Goal: Task Accomplishment & Management: Manage account settings

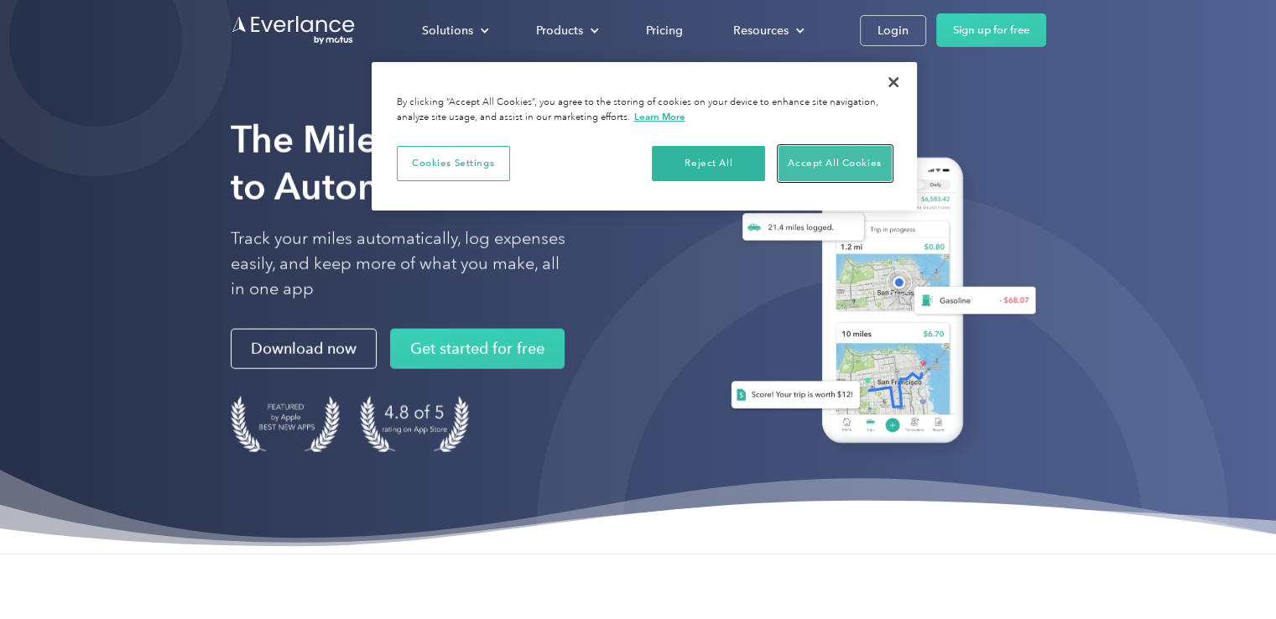
click at [795, 167] on button "Accept All Cookies" at bounding box center [835, 163] width 113 height 35
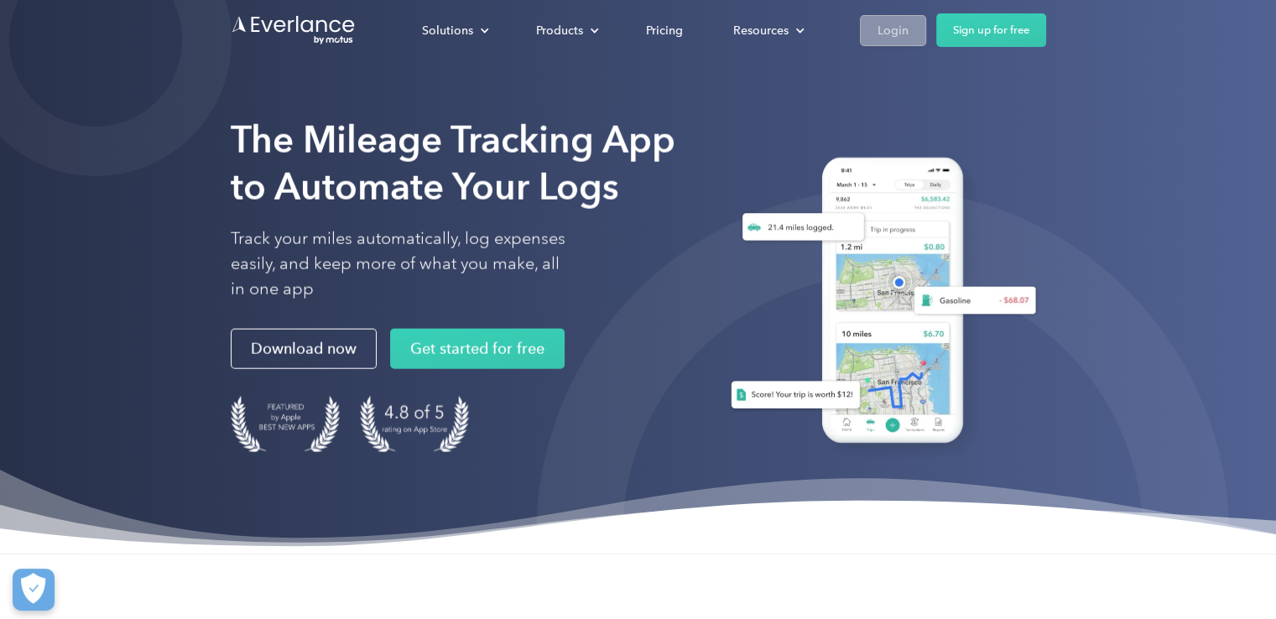
click at [893, 22] on div "Login" at bounding box center [893, 30] width 31 height 21
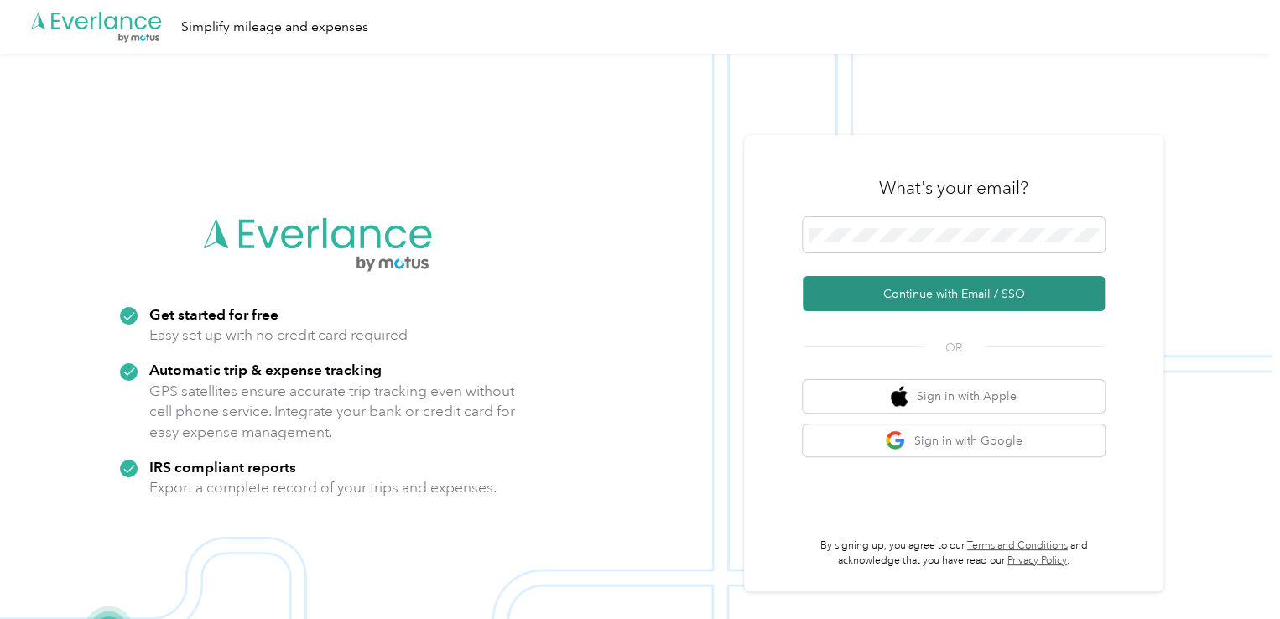
click at [960, 297] on button "Continue with Email / SSO" at bounding box center [954, 293] width 302 height 35
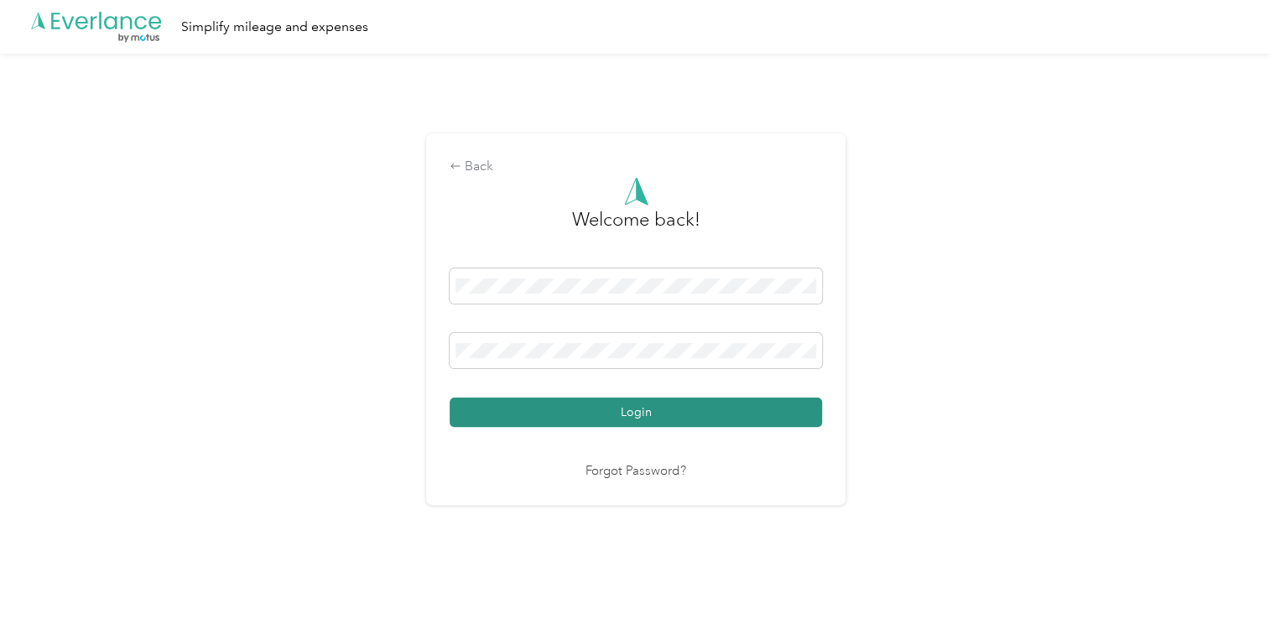
click at [711, 410] on button "Login" at bounding box center [636, 412] width 373 height 29
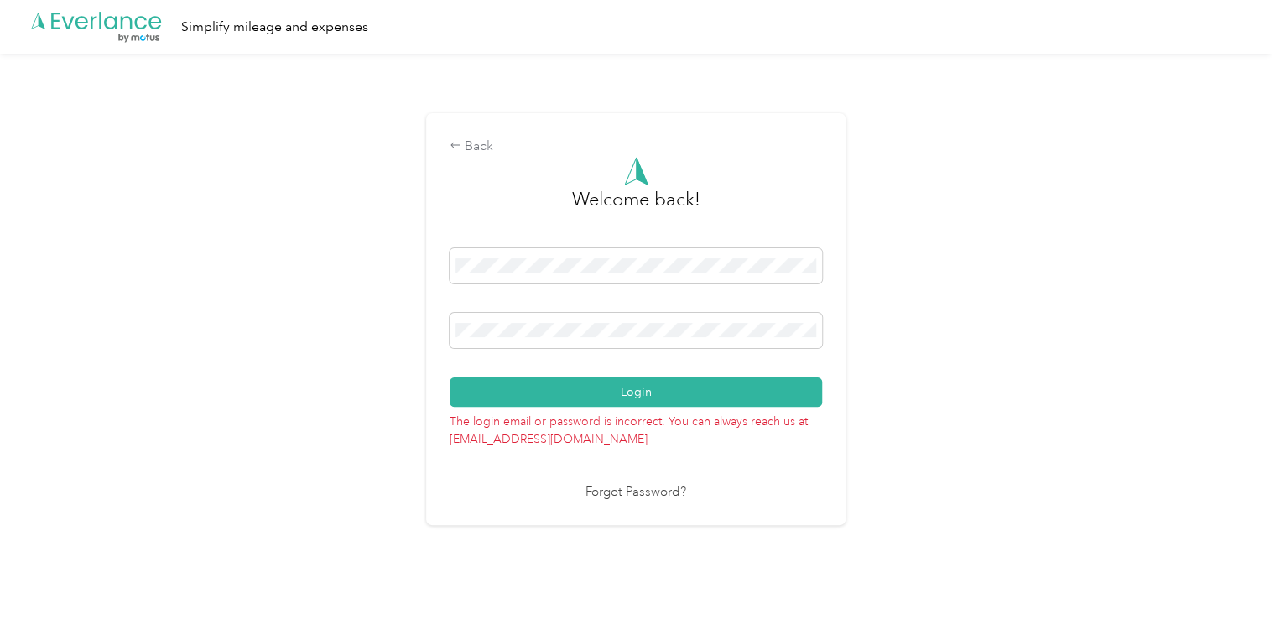
click at [628, 494] on link "Forgot Password?" at bounding box center [636, 492] width 101 height 19
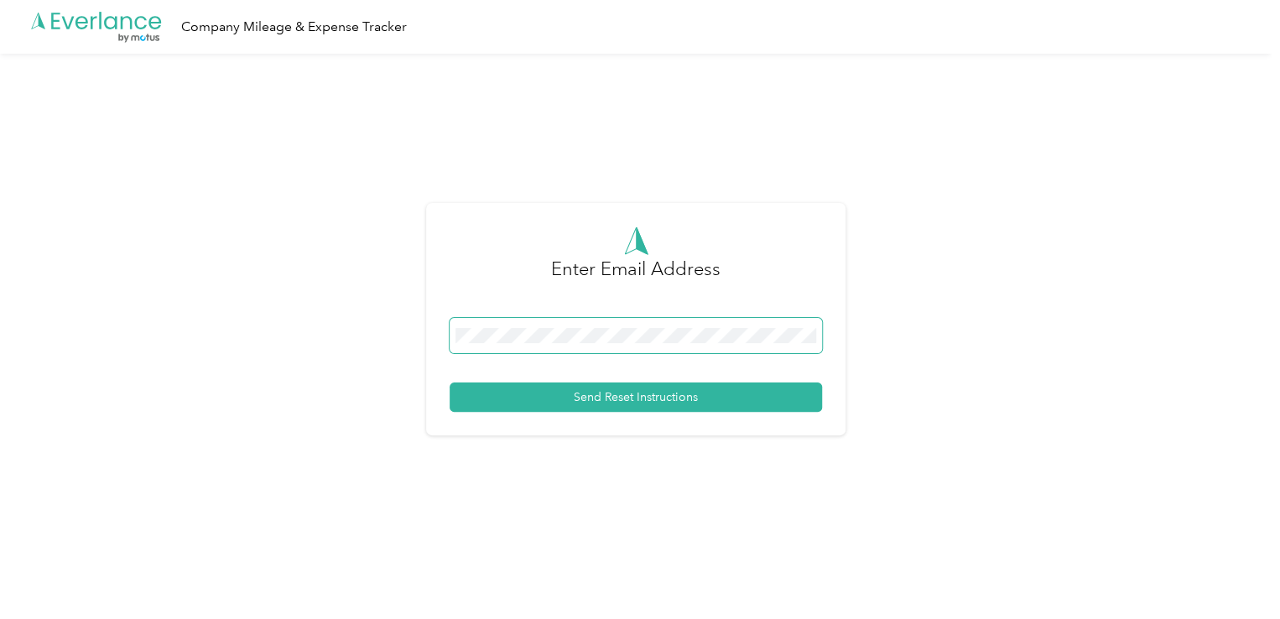
click at [607, 347] on span at bounding box center [636, 335] width 373 height 35
click at [607, 343] on span at bounding box center [636, 335] width 373 height 35
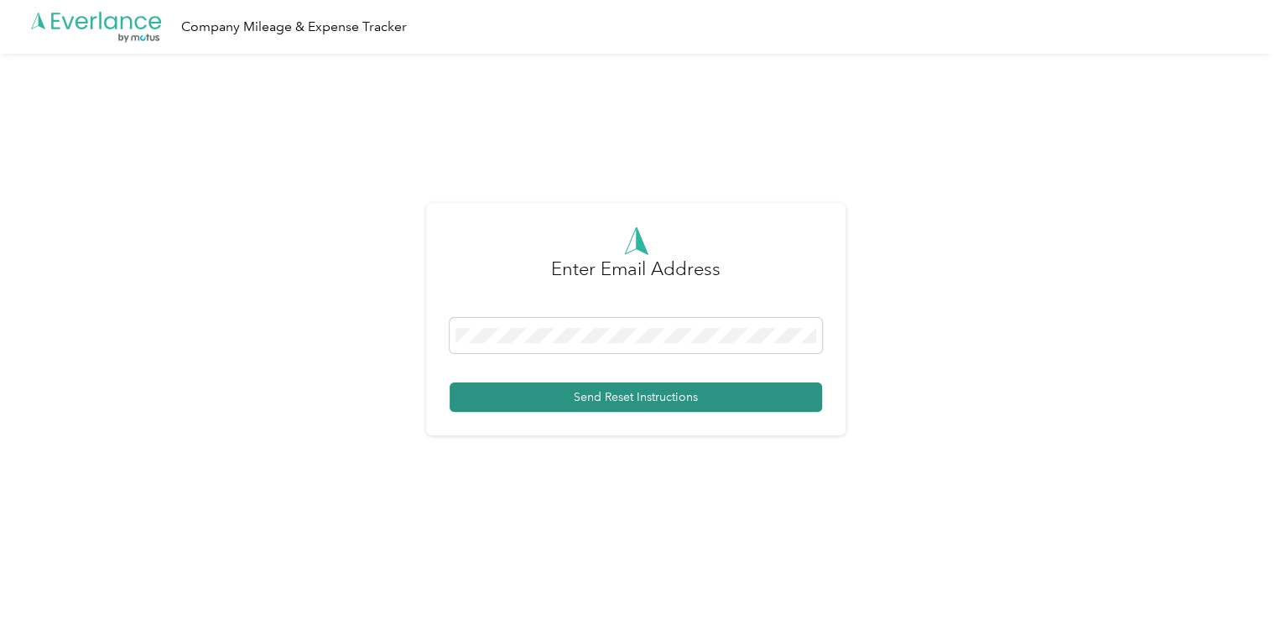
click at [613, 404] on button "Send Reset Instructions" at bounding box center [636, 397] width 373 height 29
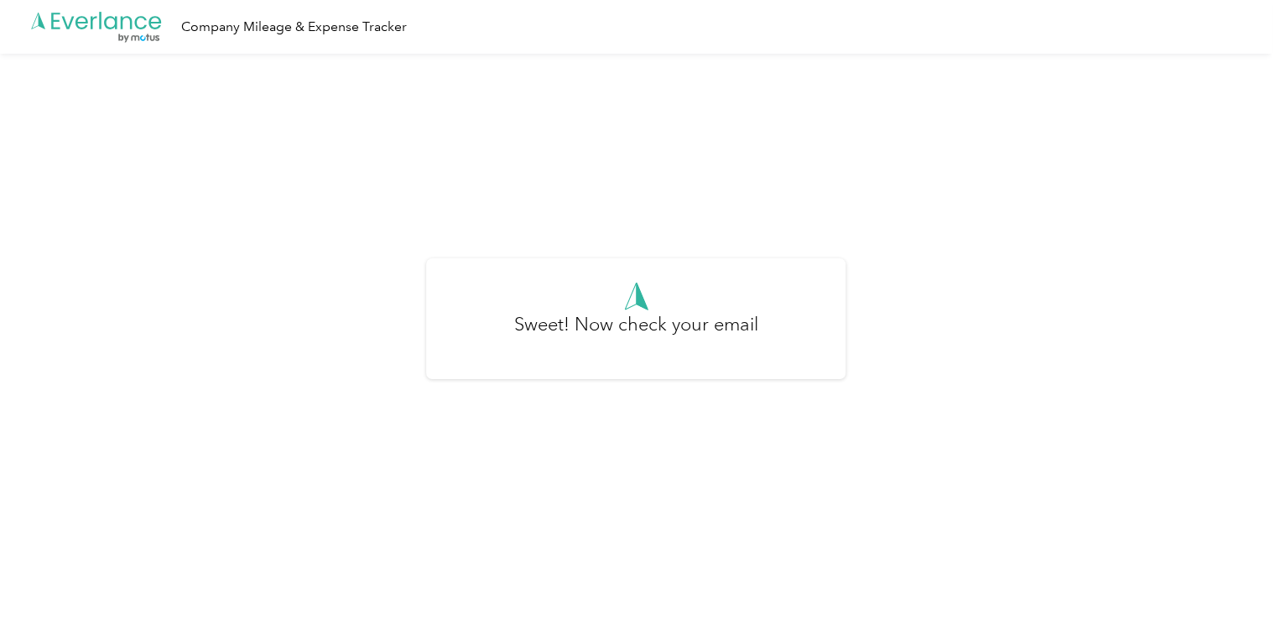
click at [102, 21] on icon ".cls-1 { fill: #00adee; } .cls-2 { fill: #fff; } .cls-3 { fill: #707372; } .cls…" at bounding box center [96, 27] width 134 height 34
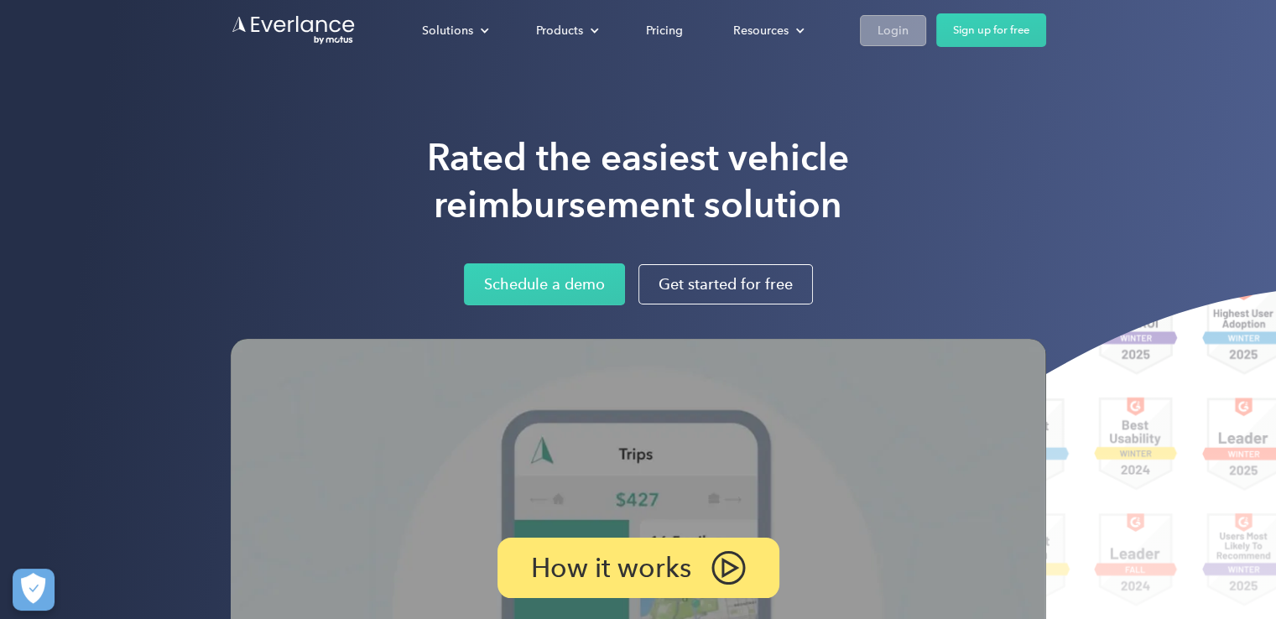
click at [900, 18] on link "Login" at bounding box center [893, 30] width 66 height 31
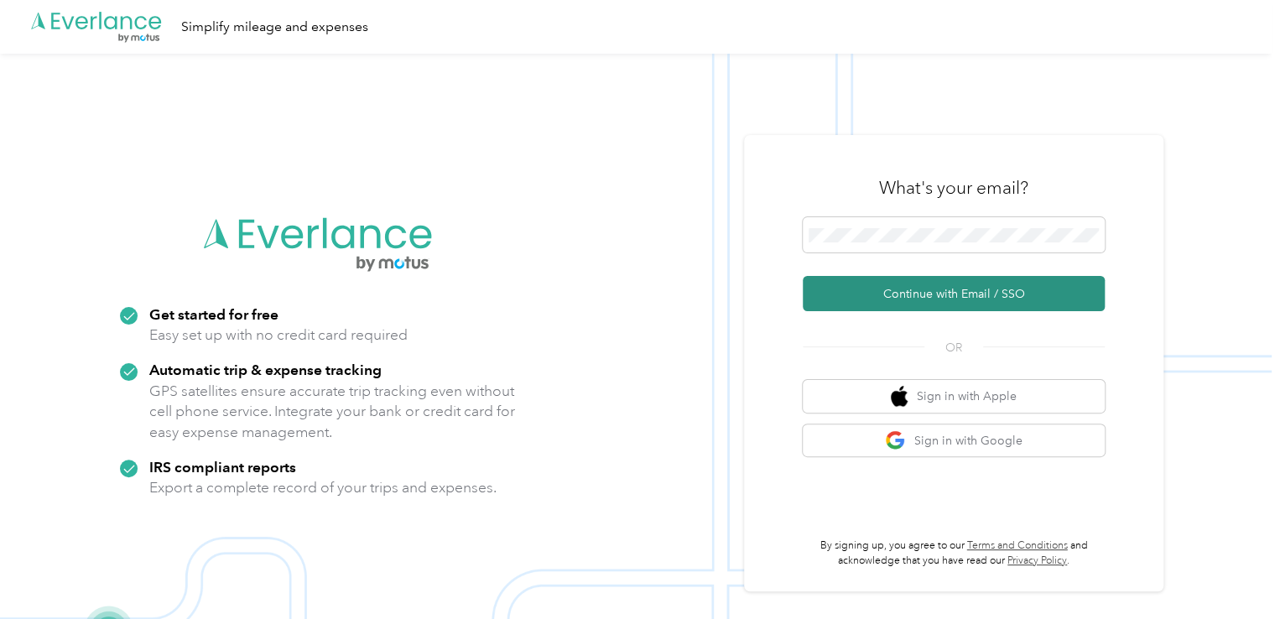
click at [948, 300] on button "Continue with Email / SSO" at bounding box center [954, 293] width 302 height 35
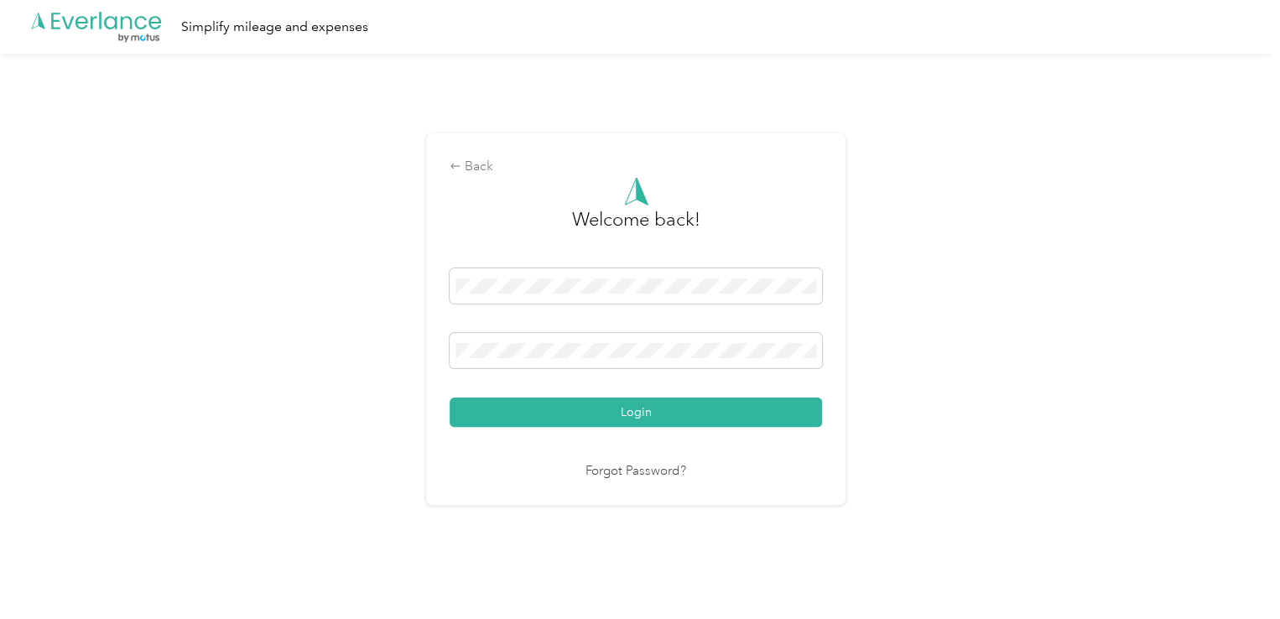
click at [948, 300] on div "Back Welcome back! Login Forgot Password?" at bounding box center [636, 326] width 1272 height 545
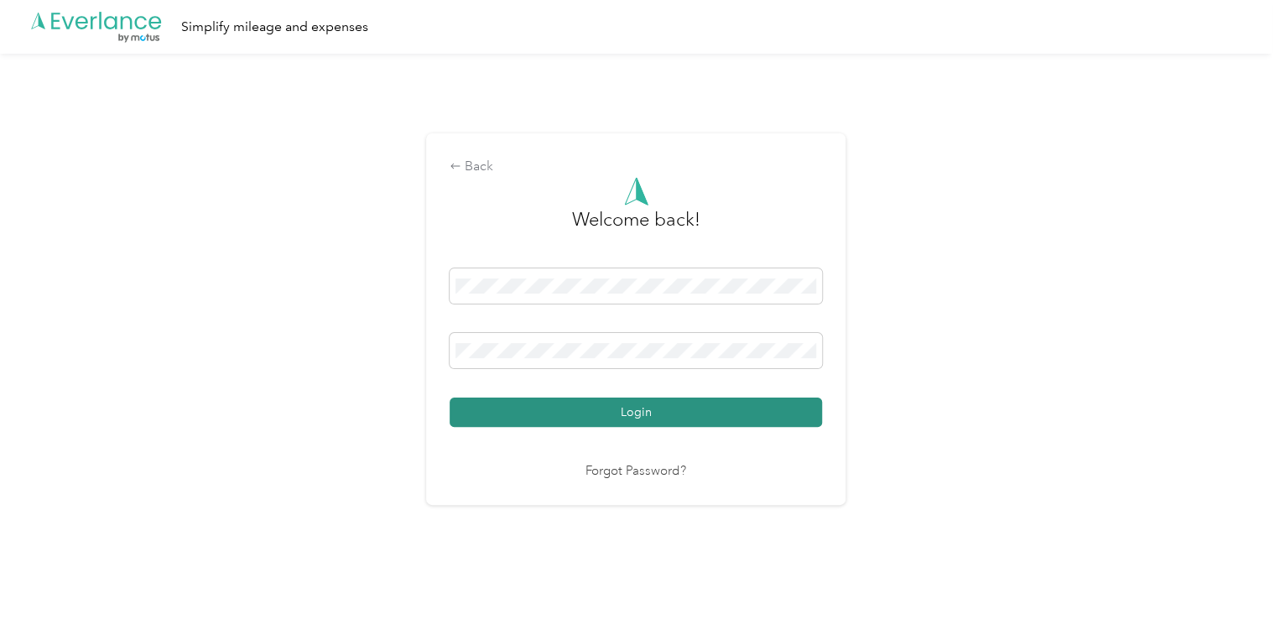
click at [772, 402] on button "Login" at bounding box center [636, 412] width 373 height 29
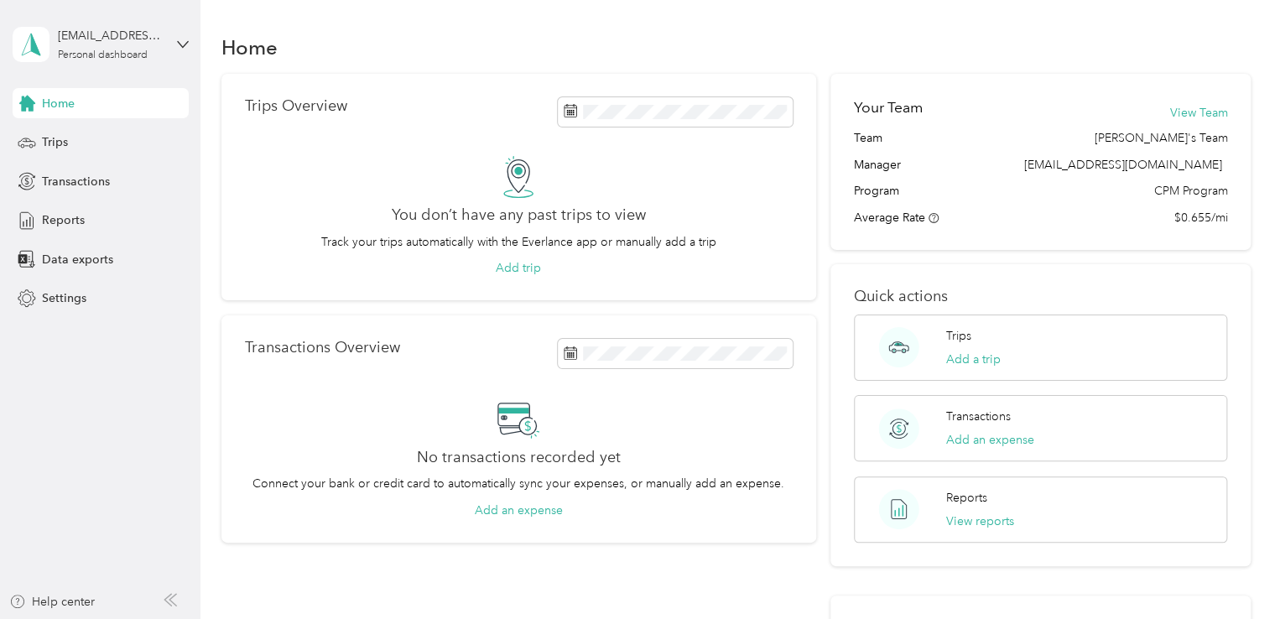
click at [84, 366] on aside "breyonnshawhan@gmail.com Personal dashboard Home Trips Transactions Reports Dat…" at bounding box center [100, 309] width 201 height 619
click at [66, 145] on span "Trips" at bounding box center [55, 142] width 26 height 18
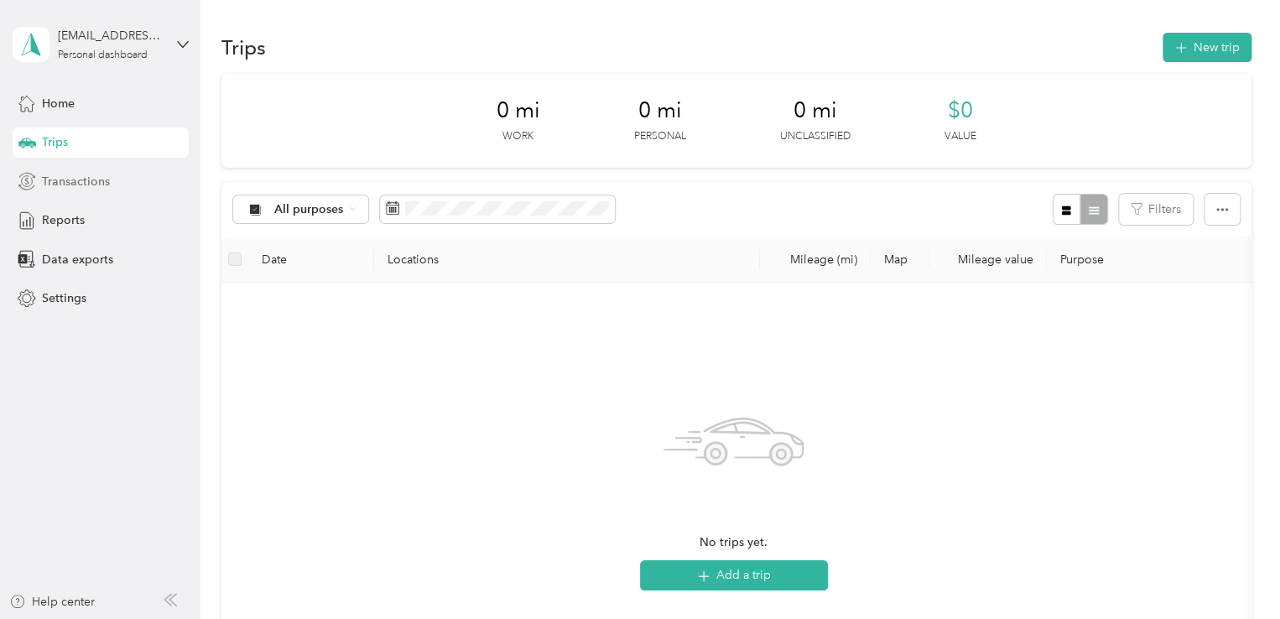
click at [102, 185] on span "Transactions" at bounding box center [76, 182] width 68 height 18
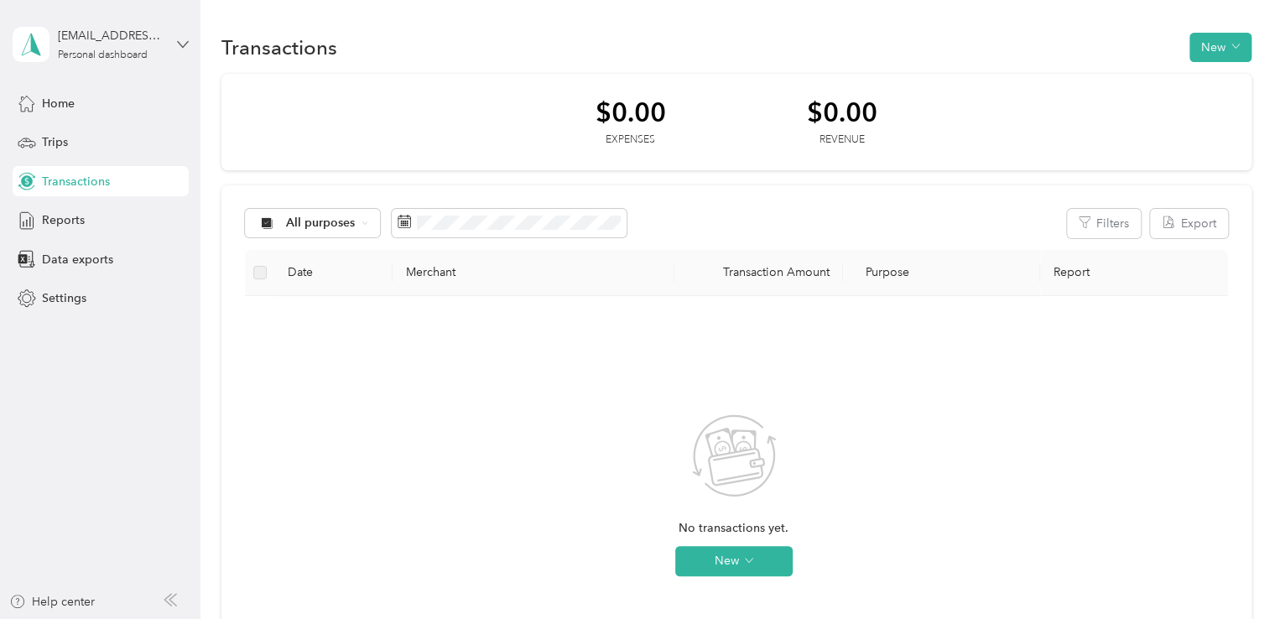
click at [181, 49] on icon at bounding box center [183, 45] width 12 height 12
click at [73, 125] on div "Log out" at bounding box center [189, 128] width 330 height 29
